Goal: Information Seeking & Learning: Find specific fact

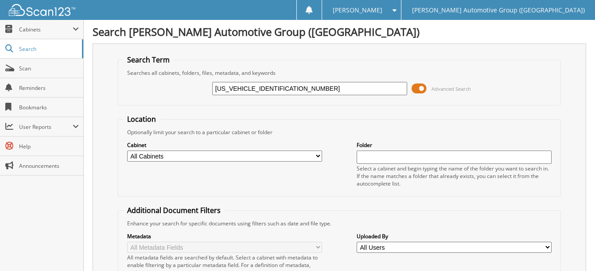
click at [283, 86] on input "1FT6W3L74RWG09542" at bounding box center [309, 88] width 195 height 13
paste input "VW3L76RWG23745"
type input "[US_VEHICLE_IDENTIFICATION_NUMBER]"
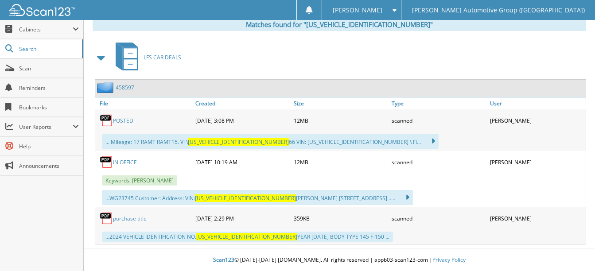
scroll to position [386, 0]
click at [130, 122] on link "POSTED" at bounding box center [123, 121] width 20 height 8
click at [126, 119] on link "POSTED" at bounding box center [123, 121] width 20 height 8
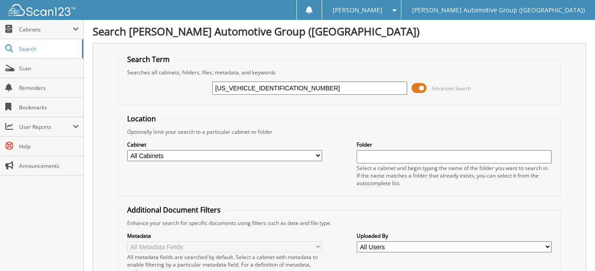
scroll to position [0, 0]
click at [294, 90] on input "1FTVW3L76RWG23745" at bounding box center [309, 88] width 195 height 13
paste input "MUK7DH0SGB51480"
type input "1FMUK7DH0SGB51480"
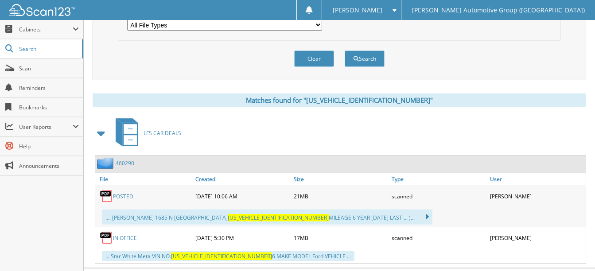
scroll to position [330, 0]
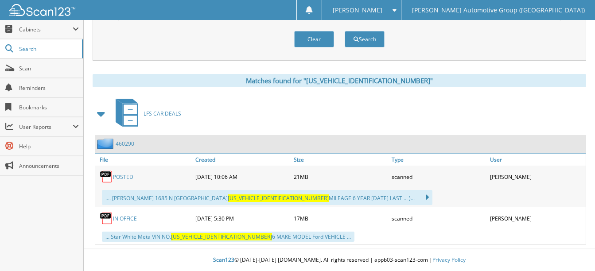
click at [127, 178] on link "POSTED" at bounding box center [123, 177] width 20 height 8
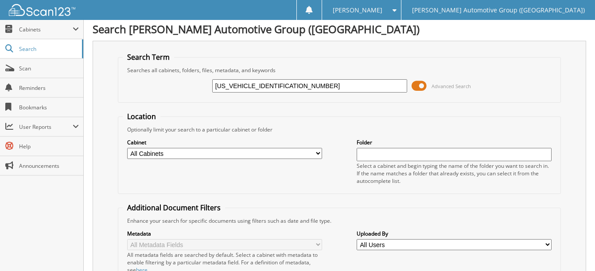
scroll to position [0, 0]
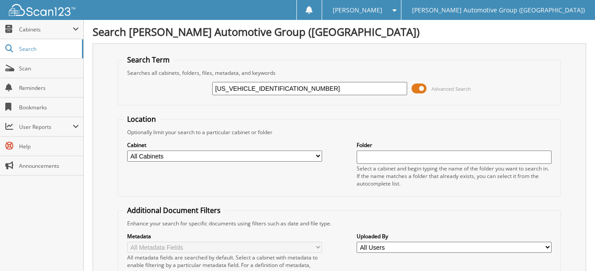
click at [289, 86] on input "[US_VEHICLE_IDENTIFICATION_NUMBER]" at bounding box center [309, 88] width 195 height 13
paste input "3FMTK4SX7RMA36248"
type input "3FMTK4SX7RMA36248"
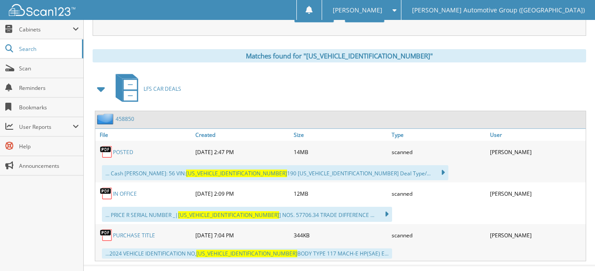
scroll to position [372, 0]
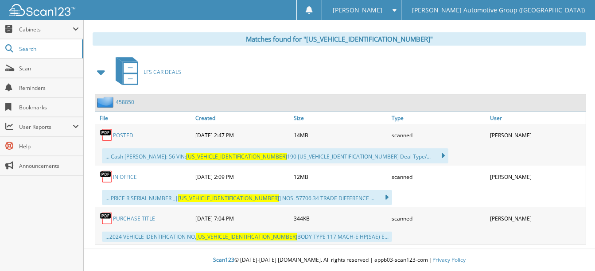
click at [131, 136] on link "POSTED" at bounding box center [123, 136] width 20 height 8
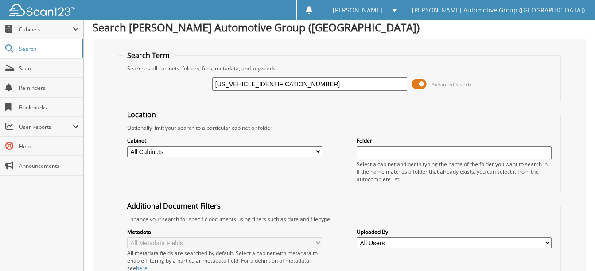
scroll to position [0, 0]
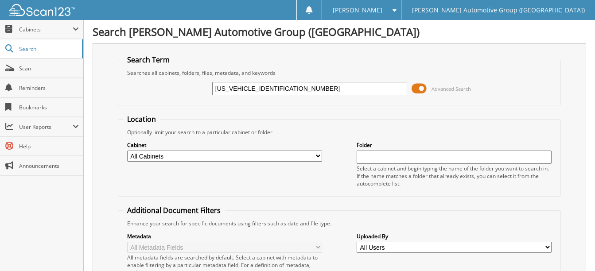
click at [294, 88] on input "[US_VEHICLE_IDENTIFICATION_NUMBER]" at bounding box center [309, 88] width 195 height 13
paste input "CR9B63RRF69894"
type input "3FMCR9B63RRF69894"
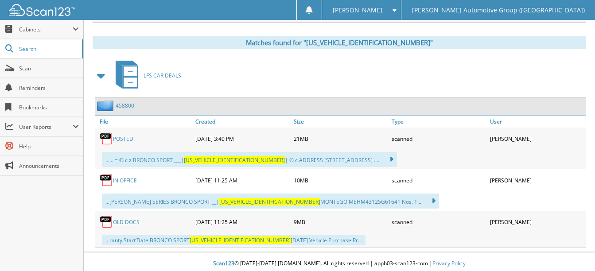
scroll to position [372, 0]
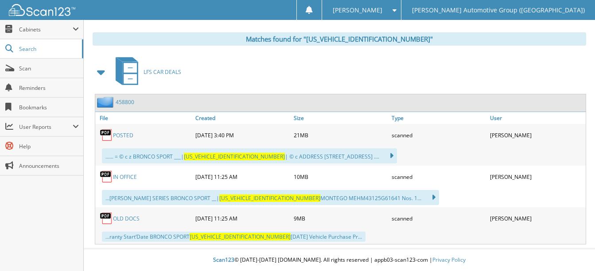
click at [122, 136] on link "POSTED" at bounding box center [123, 136] width 20 height 8
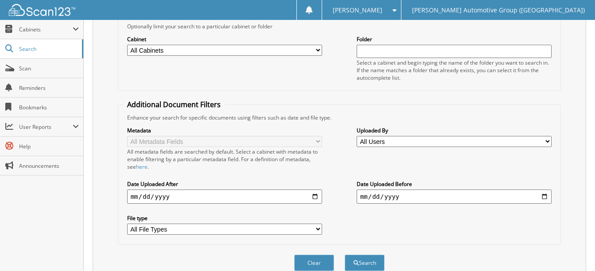
scroll to position [0, 0]
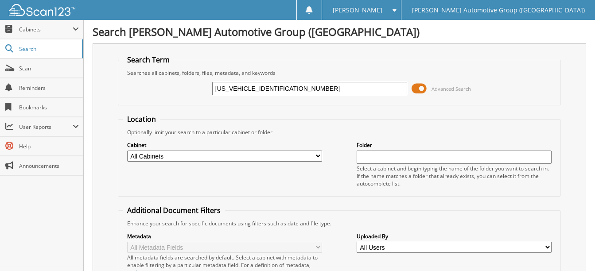
click at [288, 91] on input "3FMCR9B63RRF69894" at bounding box center [309, 88] width 195 height 13
paste input "1FT6W3L72RWG20006"
type input "1FT6W3L72RWG20006"
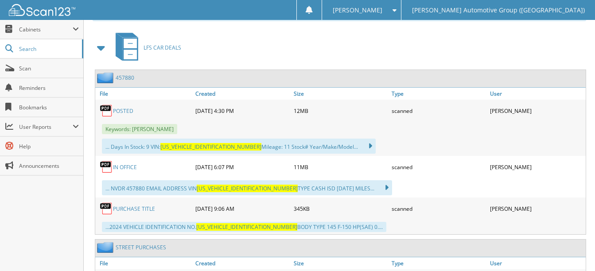
scroll to position [399, 0]
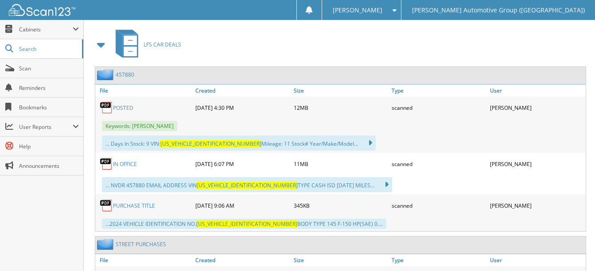
click at [124, 109] on link "POSTED" at bounding box center [123, 108] width 20 height 8
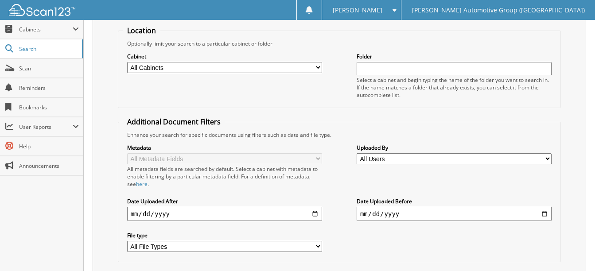
scroll to position [0, 0]
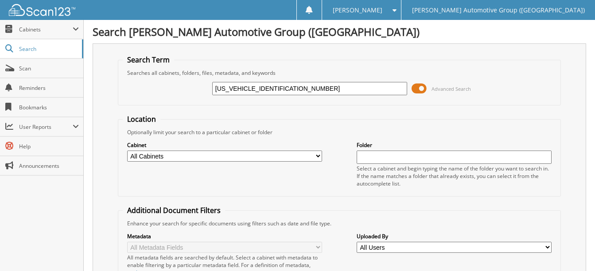
click at [285, 89] on input "1FT6W3L72RWG20006" at bounding box center [309, 88] width 195 height 13
paste input "FW3LD3RFB55743"
type input "1FTFW3LD3RFB55743"
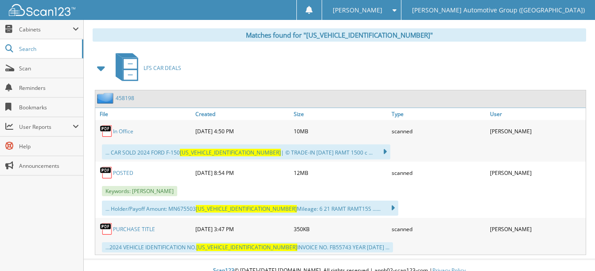
scroll to position [386, 0]
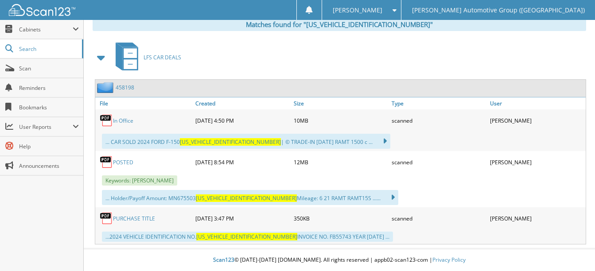
click at [124, 161] on link "POSTED" at bounding box center [123, 163] width 20 height 8
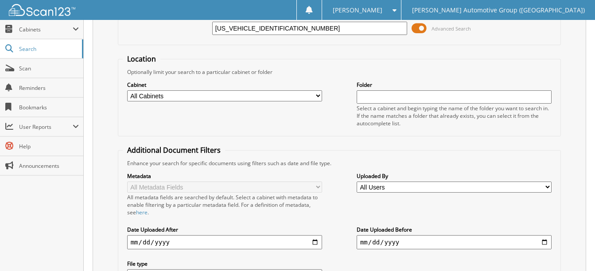
scroll to position [35, 0]
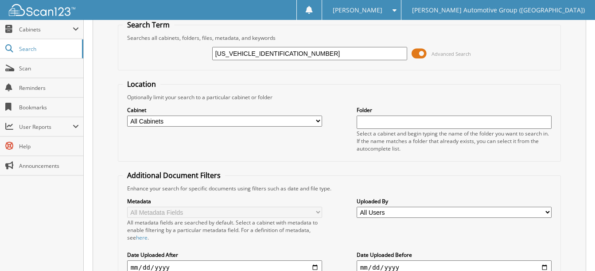
click at [284, 58] on input "[US_VEHICLE_IDENTIFICATION_NUMBER]" at bounding box center [309, 53] width 195 height 13
paste input "MCU0E13RUB39494"
type input "[US_VEHICLE_IDENTIFICATION_NUMBER]"
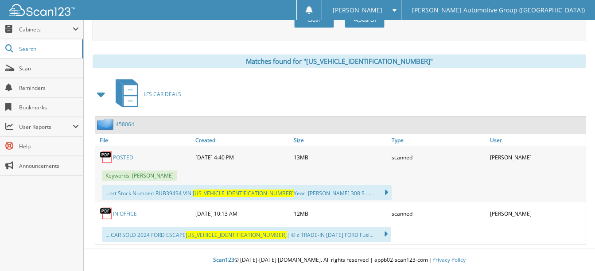
scroll to position [350, 0]
click at [120, 157] on link "POSTED" at bounding box center [123, 158] width 20 height 8
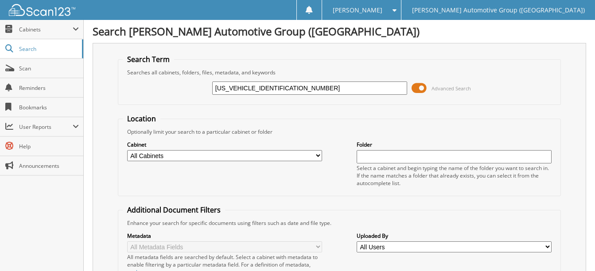
scroll to position [0, 0]
click at [288, 88] on input "1FMCU0E13RUB39494" at bounding box center [309, 88] width 195 height 13
paste input "TFW3LD1SFA77386"
type input "1FTFW3LD1SFA77386"
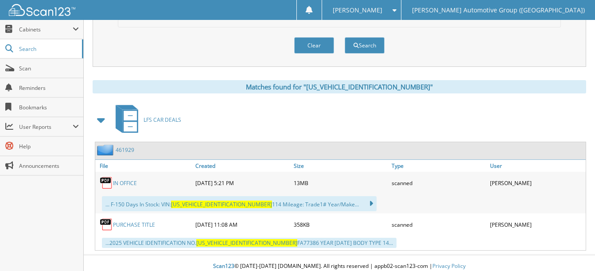
scroll to position [330, 0]
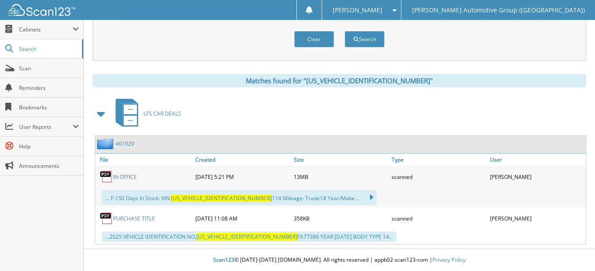
click at [126, 179] on link "IN OFFICE" at bounding box center [125, 177] width 24 height 8
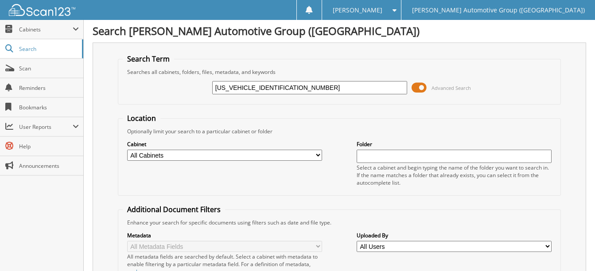
scroll to position [0, 0]
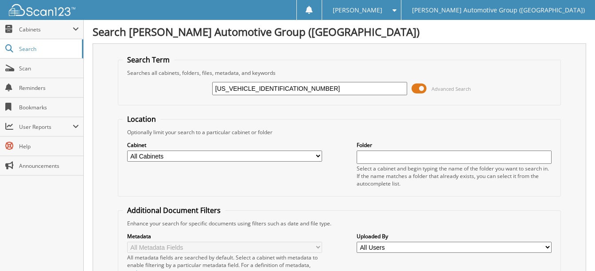
click at [286, 86] on input "1FTFW3LD1SFA77386" at bounding box center [309, 88] width 195 height 13
paste input "VW3L78RWG2016"
type input "1FTVW3L78RWG20166"
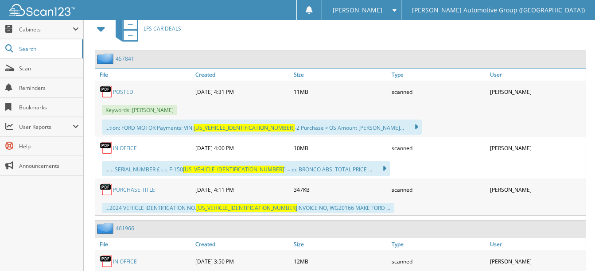
scroll to position [443, 0]
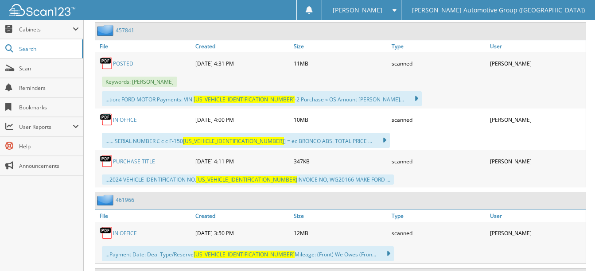
click at [125, 62] on link "POSTED" at bounding box center [123, 64] width 20 height 8
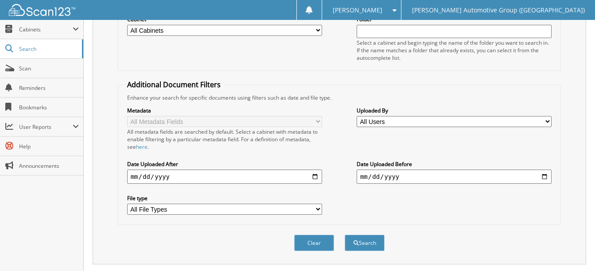
scroll to position [44, 0]
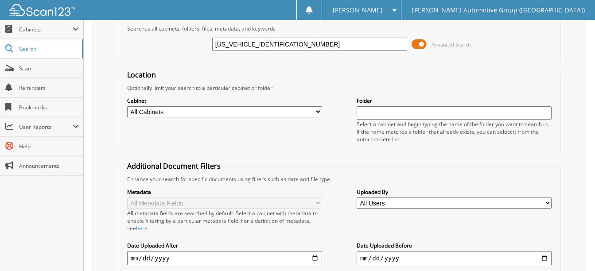
click at [292, 42] on input "[US_VEHICLE_IDENTIFICATION_NUMBER]" at bounding box center [309, 44] width 195 height 13
paste input "6W3L74RWG20380"
type input "[US_VEHICLE_IDENTIFICATION_NUMBER]"
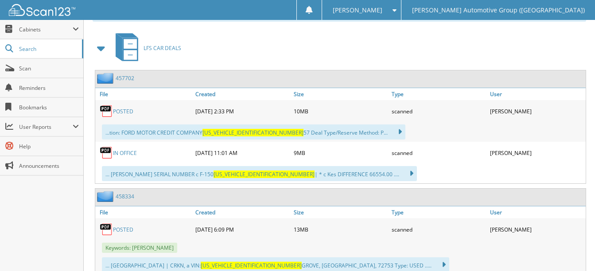
scroll to position [399, 0]
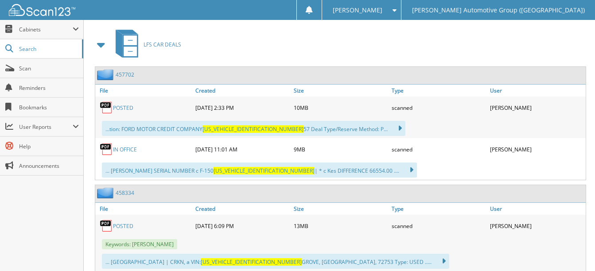
click at [128, 108] on link "POSTED" at bounding box center [123, 108] width 20 height 8
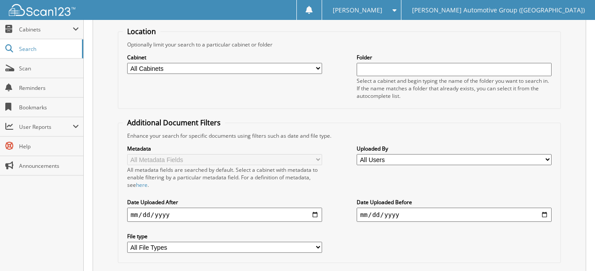
scroll to position [0, 0]
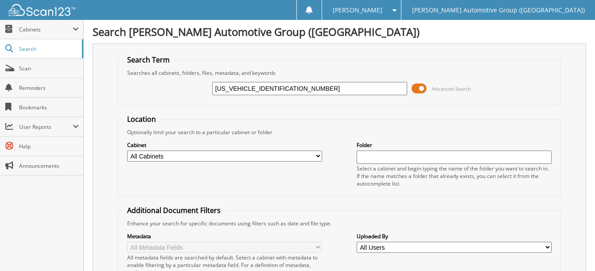
click at [284, 87] on input "1FT6W3L74RWG20380" at bounding box center [309, 88] width 195 height 13
paste input "FW5LD5SFA5291"
type input "[US_VEHICLE_IDENTIFICATION_NUMBER]"
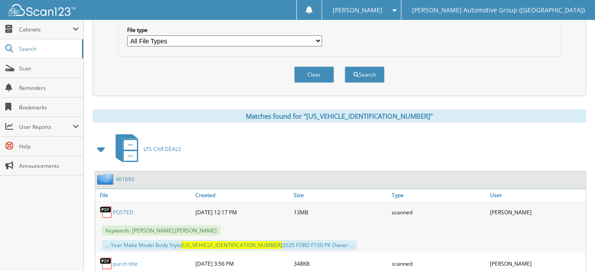
scroll to position [340, 0]
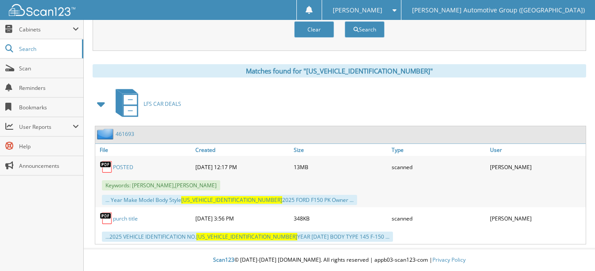
click at [127, 169] on link "POSTED" at bounding box center [123, 167] width 20 height 8
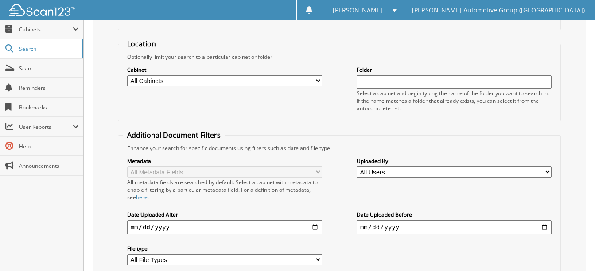
scroll to position [0, 0]
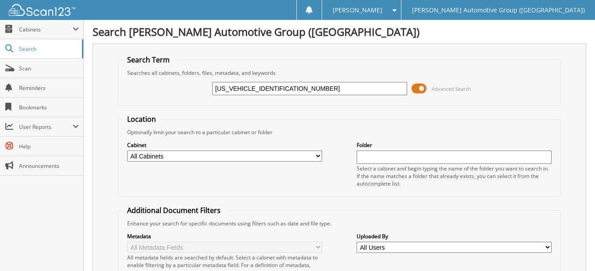
click at [292, 90] on input "[US_VEHICLE_IDENTIFICATION_NUMBER]" at bounding box center [309, 88] width 195 height 13
paste input "VW3L79RWG23092"
type input "[US_VEHICLE_IDENTIFICATION_NUMBER]"
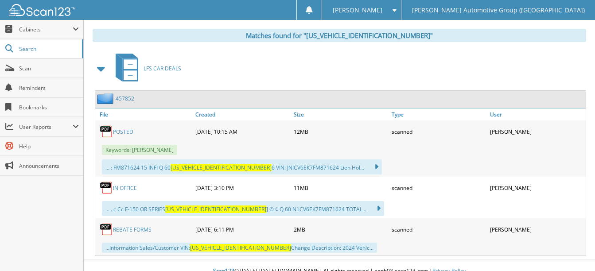
scroll to position [386, 0]
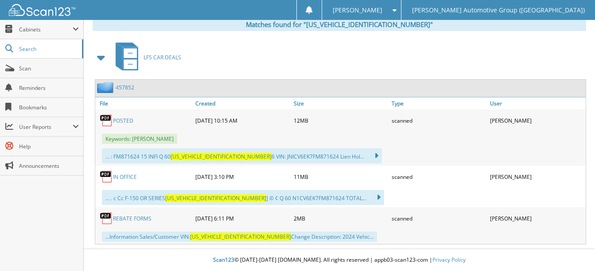
click at [121, 122] on link "POSTED" at bounding box center [123, 121] width 20 height 8
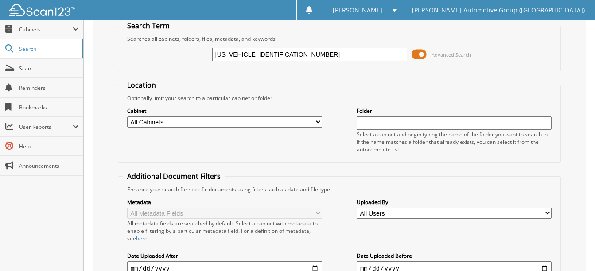
scroll to position [0, 0]
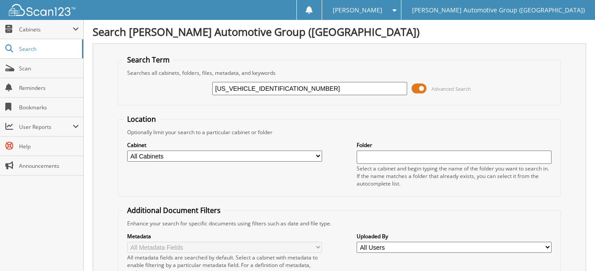
click at [290, 88] on input "1FTVW3L79RWG23092" at bounding box center [309, 88] width 195 height 13
paste input "[US_VEHICLE_IDENTIFICATION_NUMBER]"
type input "[US_VEHICLE_IDENTIFICATION_NUMBER]"
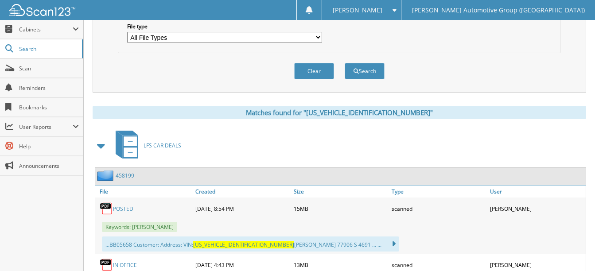
scroll to position [350, 0]
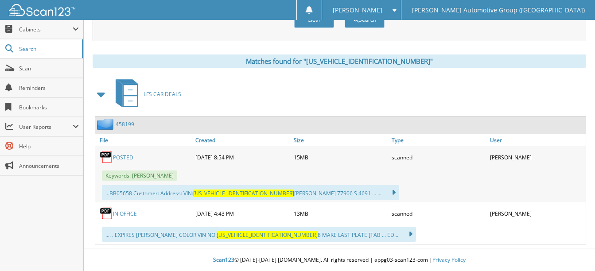
click at [123, 158] on link "POSTED" at bounding box center [123, 158] width 20 height 8
